Goal: Communication & Community: Share content

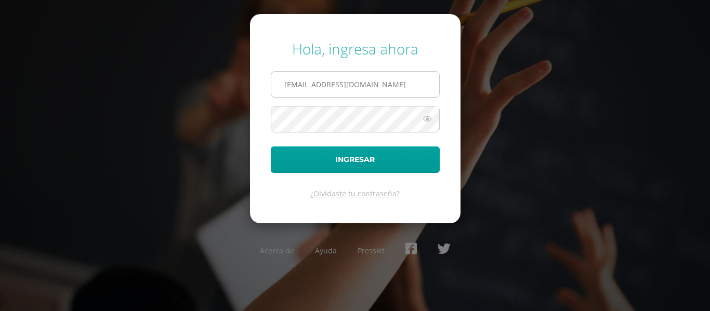
click at [322, 85] on input "[EMAIL_ADDRESS][DOMAIN_NAME]" at bounding box center [355, 84] width 168 height 25
drag, startPoint x: 306, startPoint y: 84, endPoint x: 268, endPoint y: 84, distance: 38.5
click at [268, 84] on form "Hola, ingresa ahora [EMAIL_ADDRESS][DOMAIN_NAME] Ingresar ¿Olvidaste tu contras…" at bounding box center [355, 118] width 211 height 209
type input "[PERSON_NAME][EMAIL_ADDRESS][DOMAIN_NAME]"
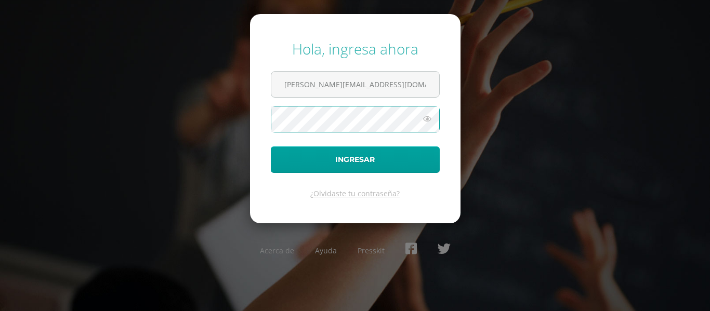
click at [271, 147] on button "Ingresar" at bounding box center [355, 160] width 169 height 27
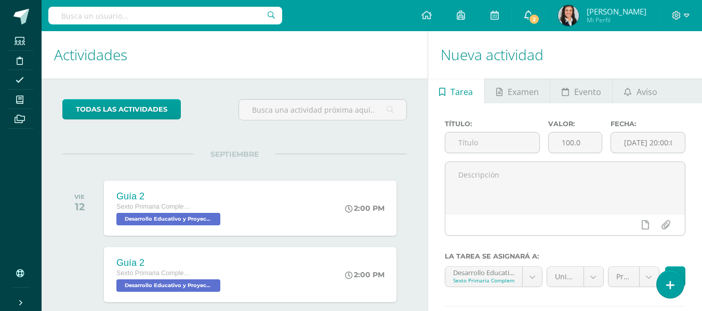
click at [537, 19] on span "2" at bounding box center [534, 19] width 11 height 11
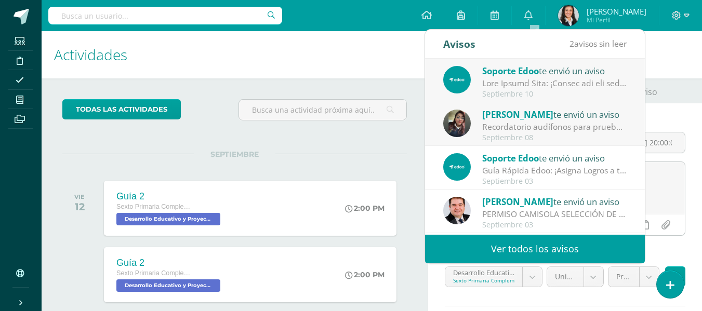
click at [385, 49] on h1 "Actividades" at bounding box center [234, 54] width 361 height 47
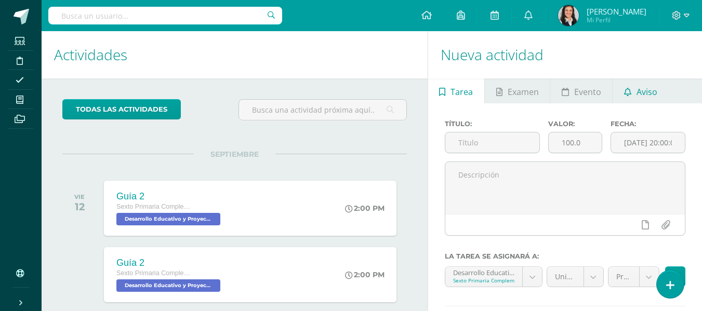
click at [644, 89] on span "Aviso" at bounding box center [647, 92] width 21 height 25
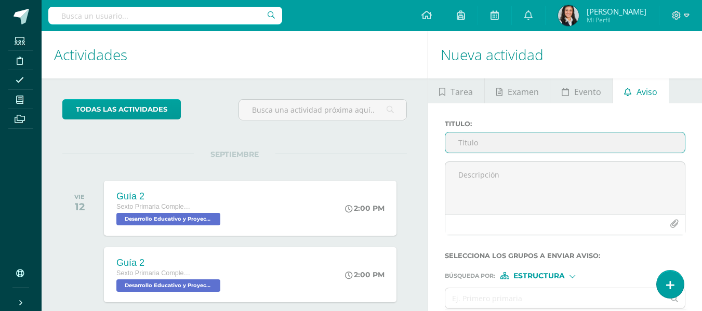
click at [599, 146] on input "Titulo :" at bounding box center [566, 143] width 240 height 20
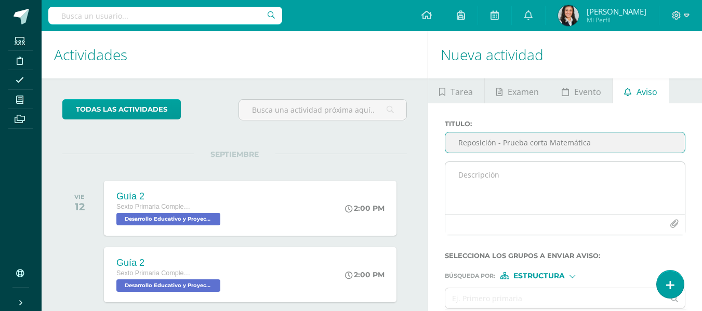
type input "Reposición - Prueba corta Matemática"
click at [499, 175] on textarea at bounding box center [566, 188] width 240 height 52
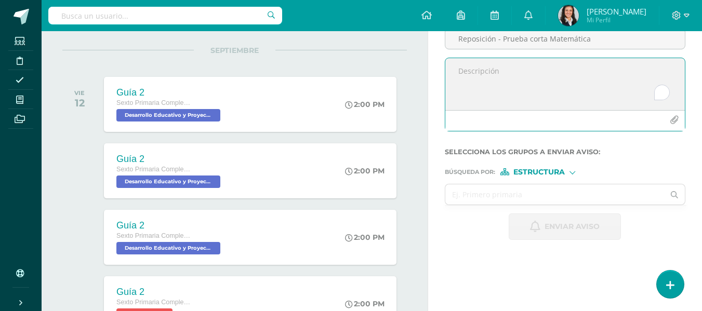
scroll to position [156, 0]
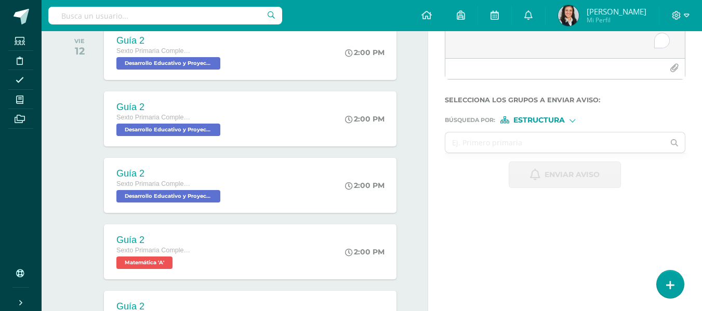
click at [571, 117] on div "Estructura" at bounding box center [540, 119] width 78 height 7
click at [570, 149] on label "Persona" at bounding box center [542, 146] width 71 height 7
click at [569, 145] on input "text" at bounding box center [555, 143] width 219 height 20
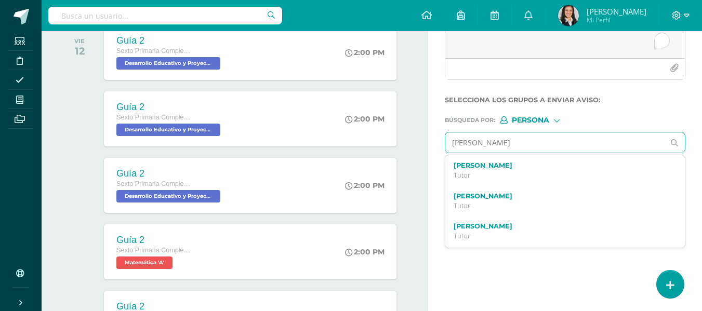
type input "marcelo martinez"
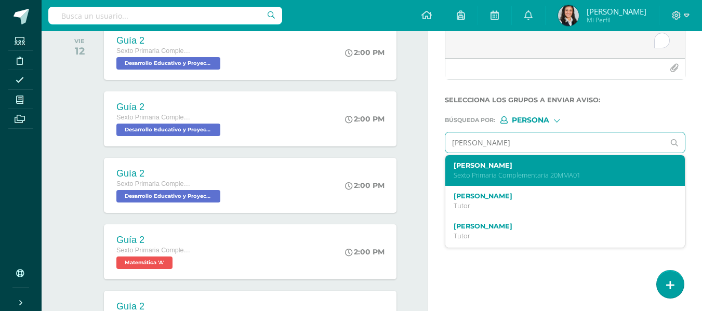
click at [565, 168] on label "Marcelo Adrián Martínez Alvarado" at bounding box center [561, 166] width 214 height 8
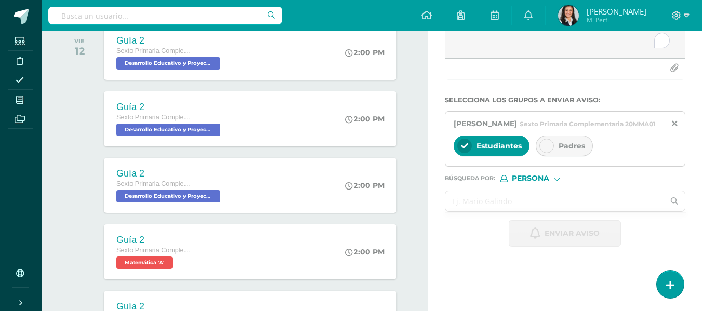
click at [520, 212] on input "text" at bounding box center [555, 201] width 219 height 20
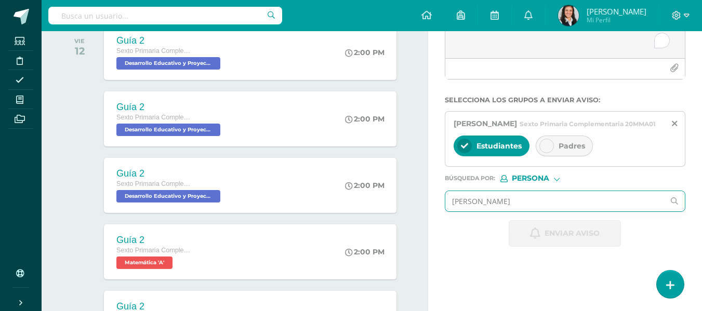
type input "diego mazariegos"
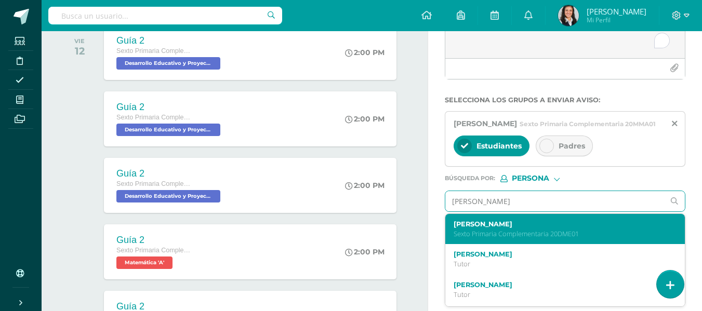
click at [522, 239] on p "Sexto Primaria Complementaria 20DME01" at bounding box center [561, 234] width 214 height 9
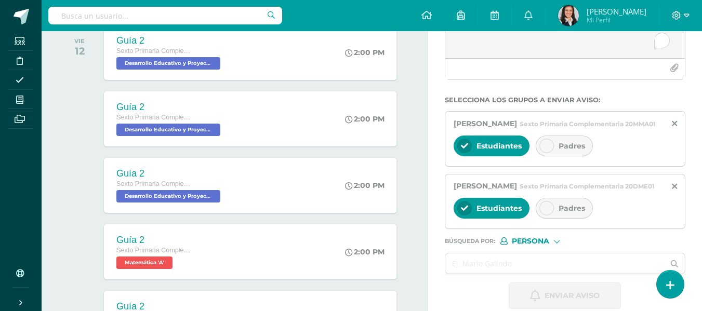
click at [547, 212] on icon at bounding box center [546, 208] width 7 height 7
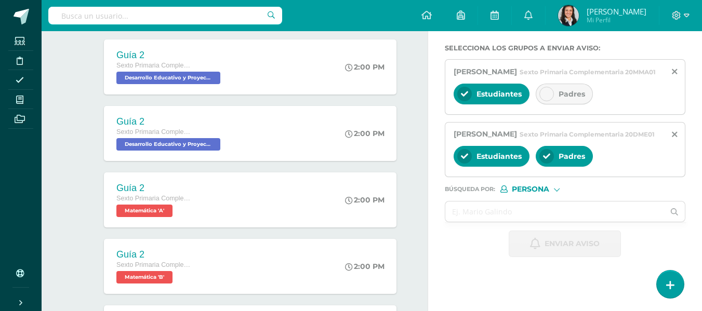
scroll to position [260, 0]
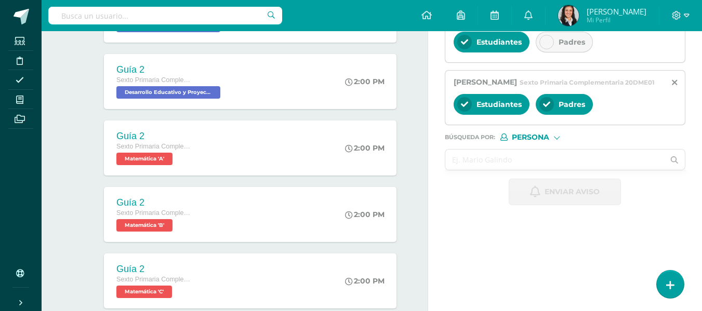
click at [542, 170] on input "text" at bounding box center [555, 160] width 219 height 20
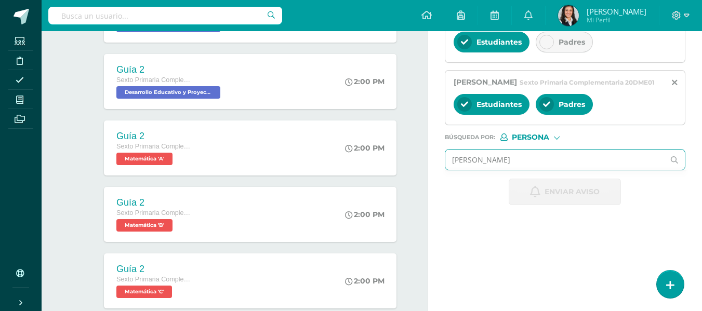
type input "emilio medina"
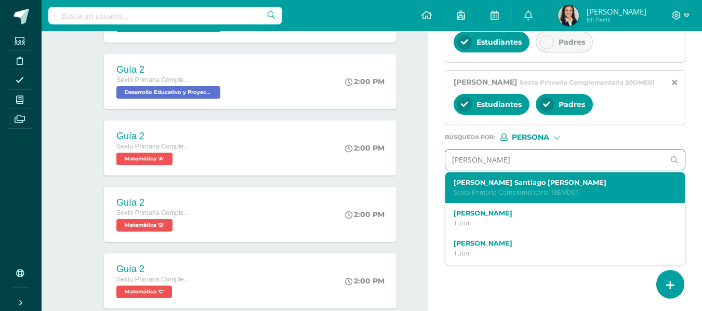
click at [532, 197] on p "Sexto Primaria Complementaria 18EMD01" at bounding box center [561, 192] width 214 height 9
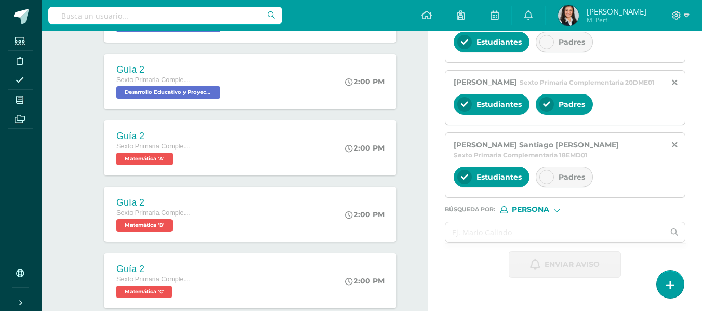
click at [549, 181] on icon at bounding box center [546, 177] width 7 height 7
click at [536, 243] on input "text" at bounding box center [555, 233] width 219 height 20
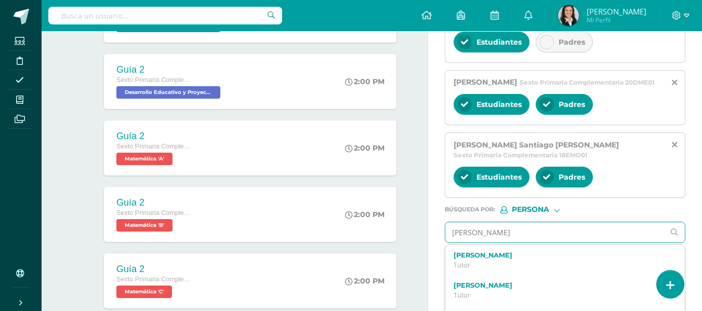
type input "pedro navarro"
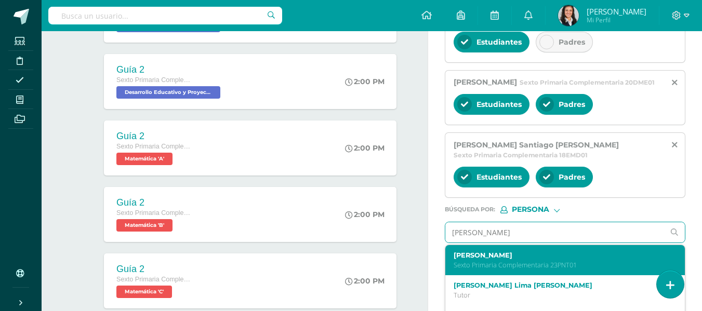
click at [535, 259] on label "Pedro Pablo Navarro Taque" at bounding box center [561, 256] width 214 height 8
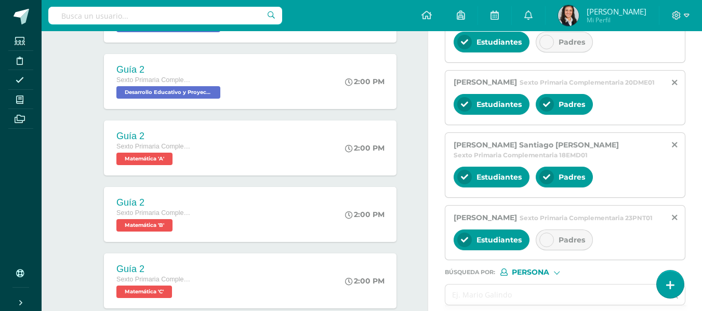
click at [548, 244] on icon at bounding box center [546, 240] width 7 height 7
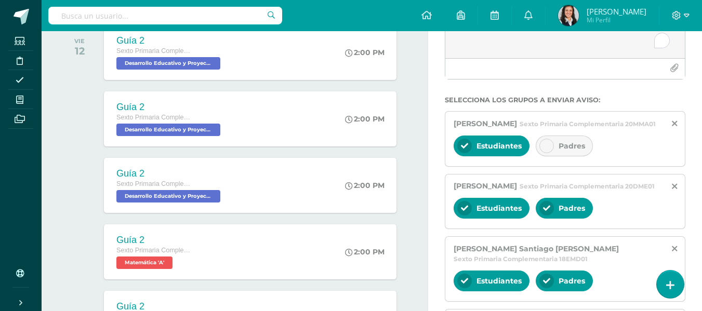
scroll to position [52, 0]
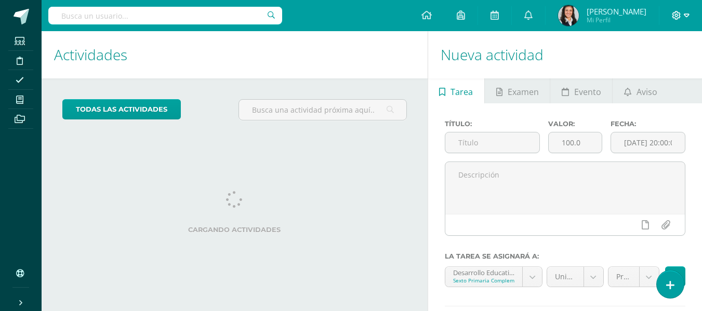
click at [689, 16] on icon at bounding box center [687, 15] width 6 height 9
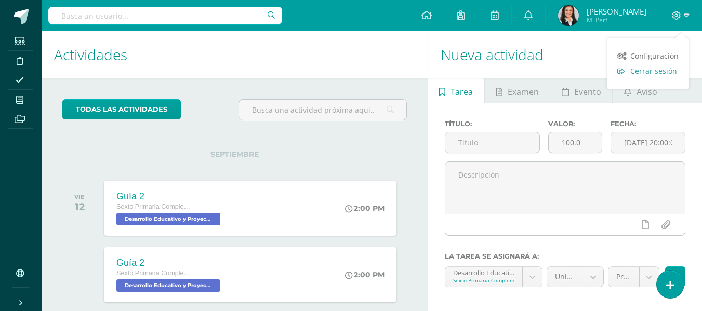
click at [673, 73] on span "Cerrar sesión" at bounding box center [654, 71] width 47 height 10
